Goal: Find specific page/section: Find specific page/section

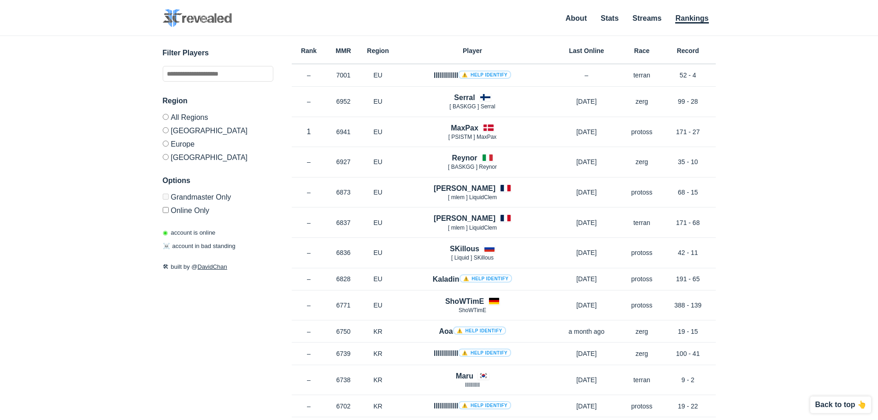
click at [164, 146] on label "Europe" at bounding box center [218, 143] width 111 height 13
click at [170, 143] on label "Europe" at bounding box center [218, 143] width 111 height 13
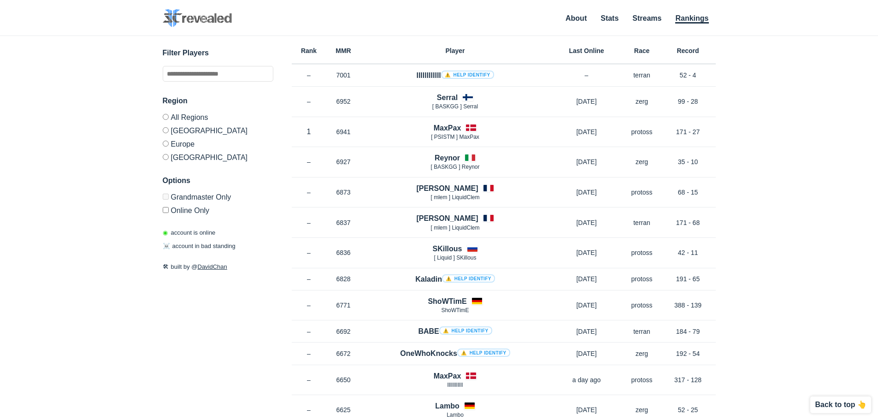
drag, startPoint x: 67, startPoint y: 148, endPoint x: 65, endPoint y: 136, distance: 11.4
click at [66, 144] on div "✕ Filter Players Region All Regions [GEOGRAPHIC_DATA] [GEOGRAPHIC_DATA] [GEOGRA…" at bounding box center [439, 216] width 860 height 361
click at [86, 136] on div "✕ Filter Players Region All Regions [GEOGRAPHIC_DATA] [GEOGRAPHIC_DATA] [GEOGRA…" at bounding box center [439, 216] width 860 height 361
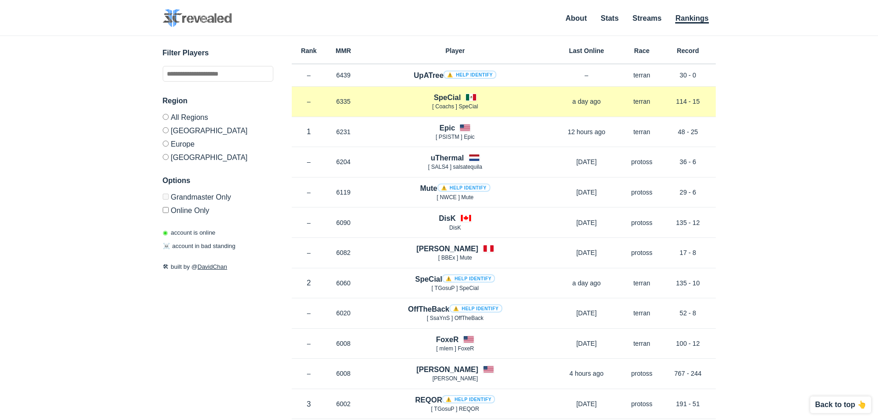
scroll to position [138, 0]
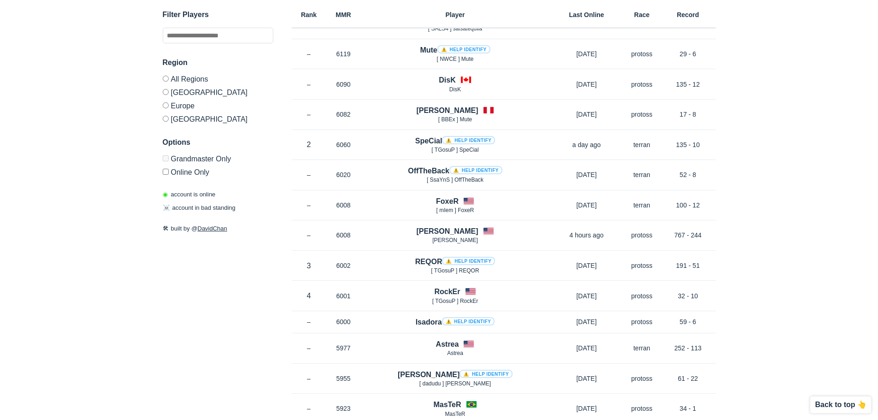
drag, startPoint x: 418, startPoint y: 80, endPoint x: 832, endPoint y: 112, distance: 415.2
click at [827, 112] on div "✕ Filter Players Region All Regions [GEOGRAPHIC_DATA] [GEOGRAPHIC_DATA] [GEOGRA…" at bounding box center [439, 78] width 860 height 361
click at [786, 104] on div "✕ Filter Players Region All Regions [GEOGRAPHIC_DATA] [GEOGRAPHIC_DATA] [GEOGRA…" at bounding box center [439, 78] width 860 height 361
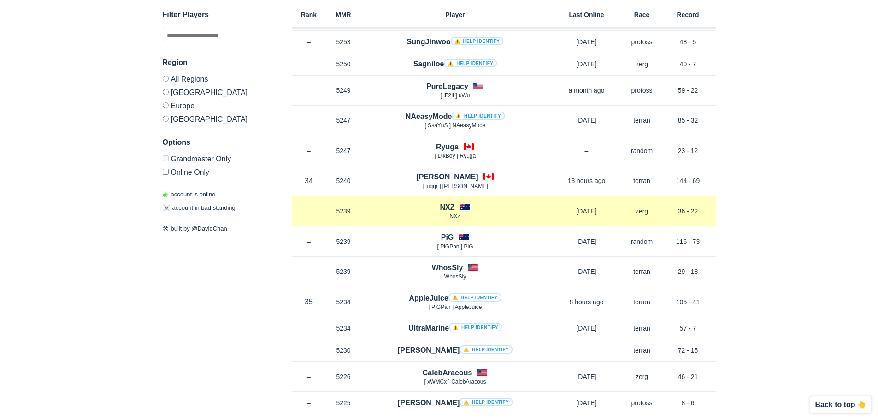
scroll to position [4871, 0]
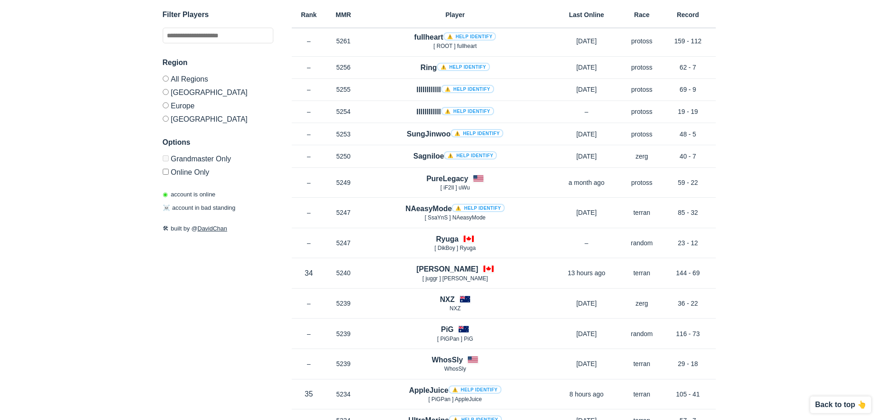
click at [172, 119] on label "[GEOGRAPHIC_DATA]" at bounding box center [218, 117] width 111 height 11
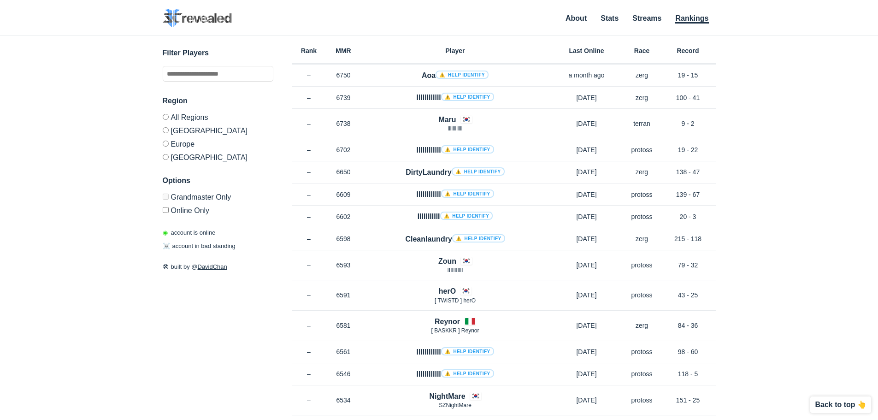
scroll to position [4871, 0]
